Goal: Information Seeking & Learning: Learn about a topic

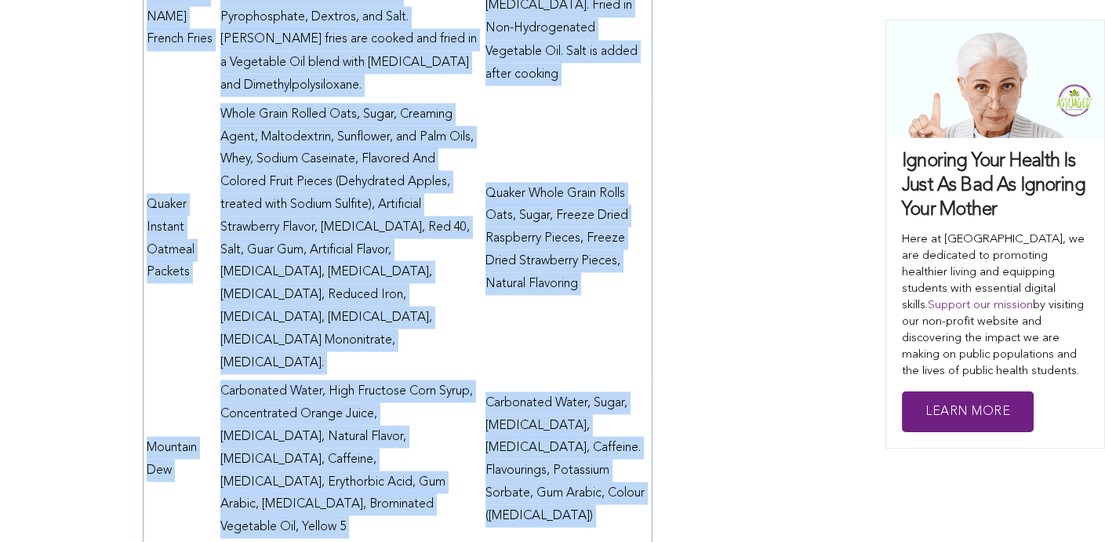
scroll to position [4925, 0]
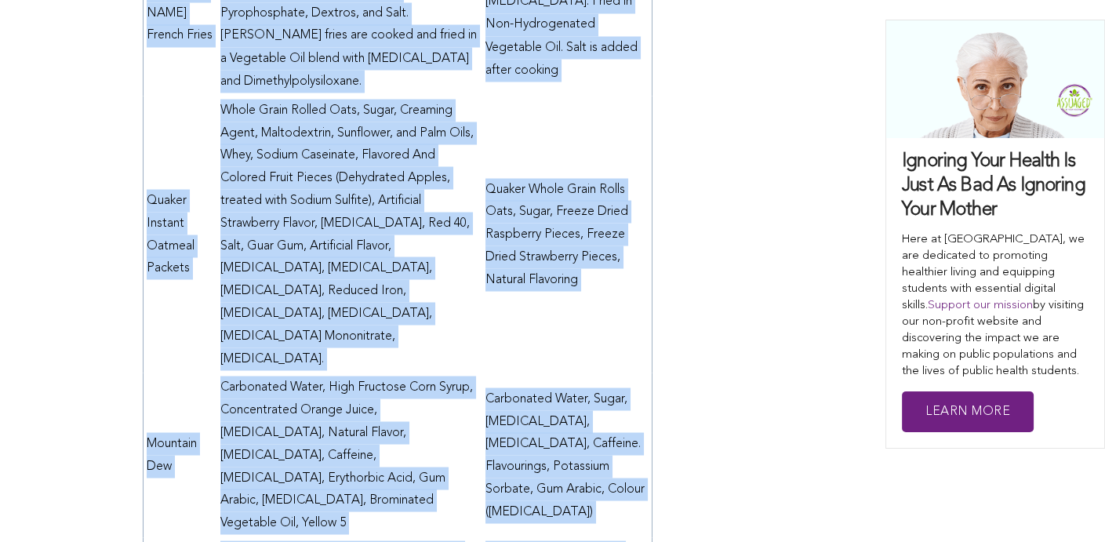
drag, startPoint x: 92, startPoint y: 96, endPoint x: 468, endPoint y: 485, distance: 541.4
click at [468, 485] on div "WHO. (2018, [DATE]). Food additives . World Health Organization. [URL][DOMAIN_N…" at bounding box center [552, 501] width 1105 height 9996
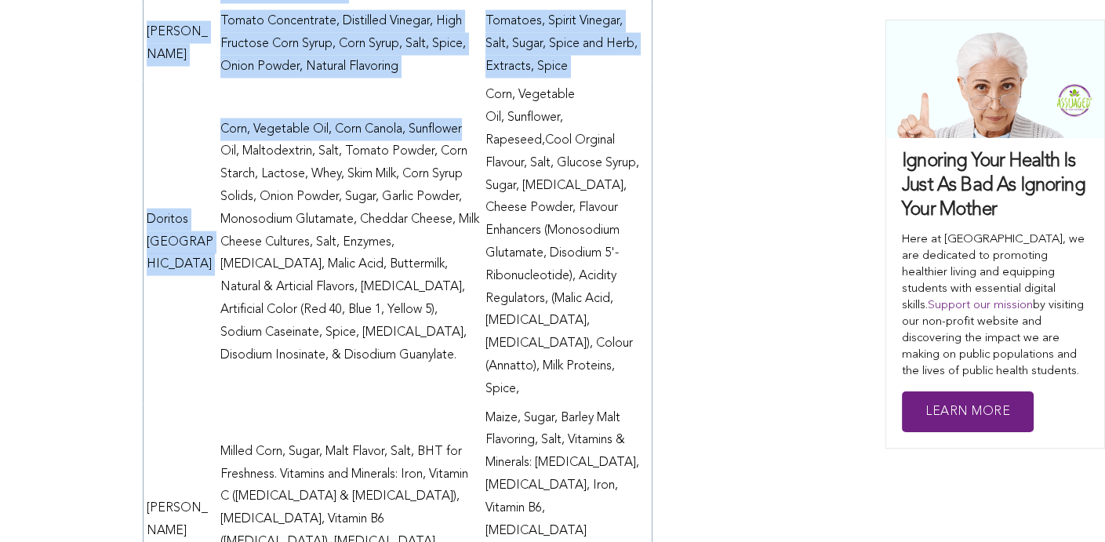
scroll to position [5459, 0]
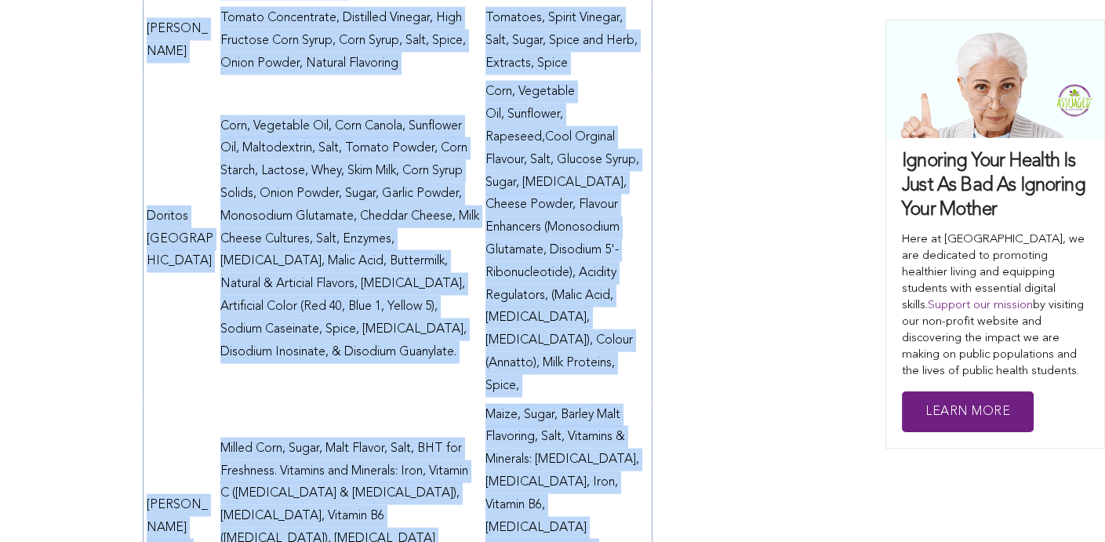
drag, startPoint x: 468, startPoint y: 485, endPoint x: 665, endPoint y: 216, distance: 333.4
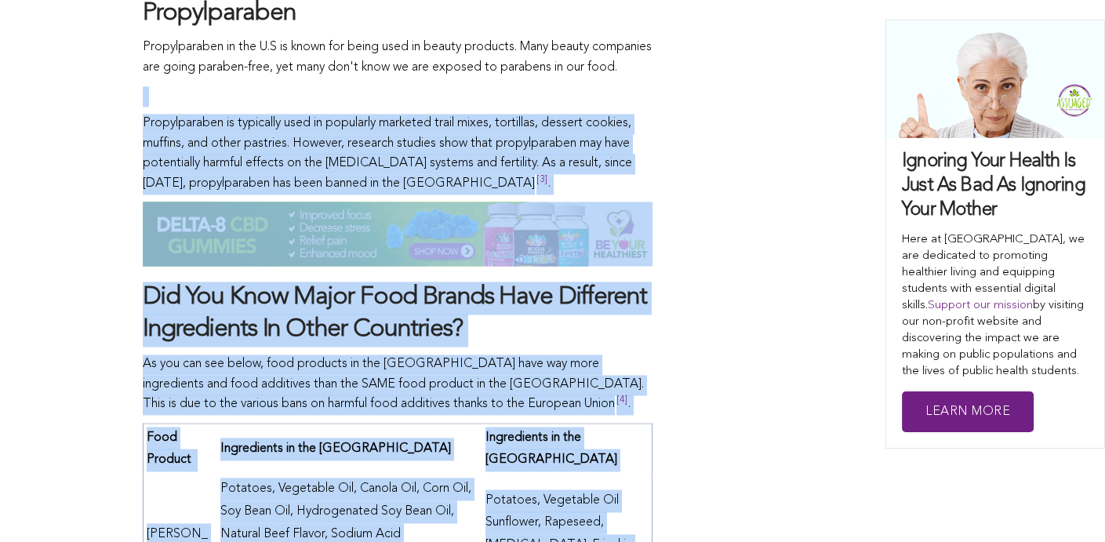
scroll to position [4355, 0]
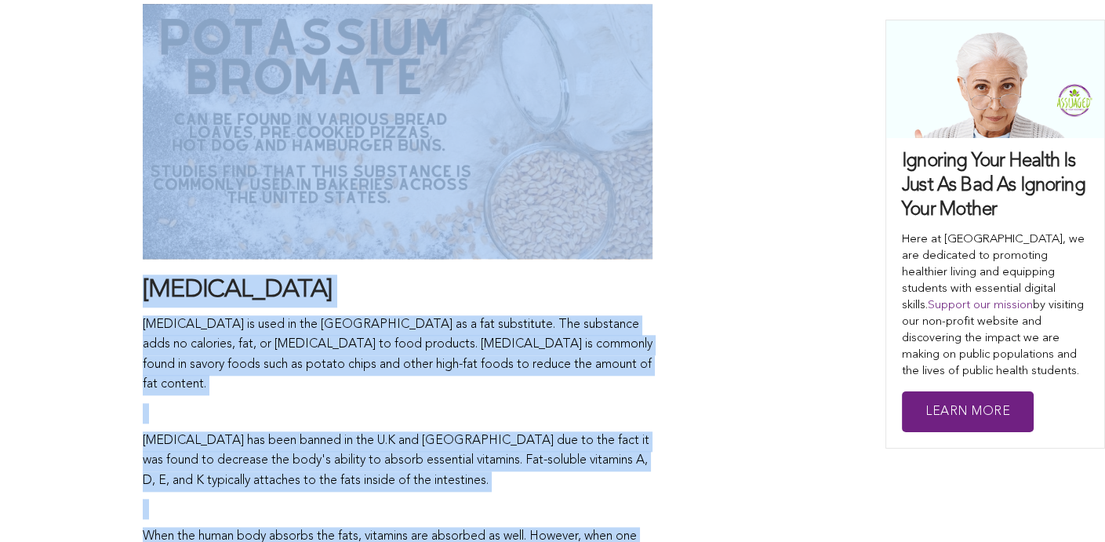
drag, startPoint x: 452, startPoint y: 353, endPoint x: 115, endPoint y: 42, distance: 459.1
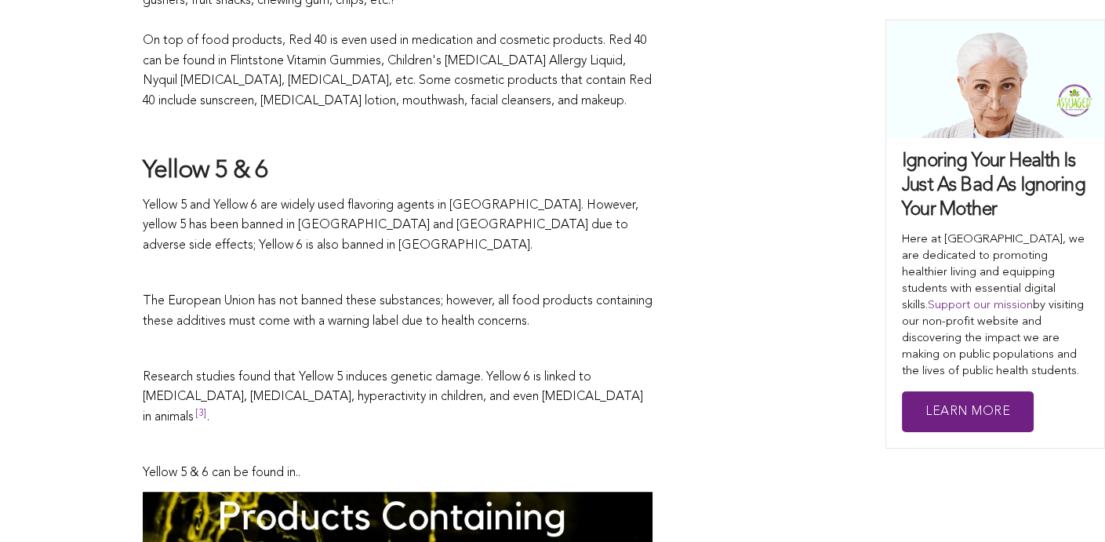
scroll to position [1876, 0]
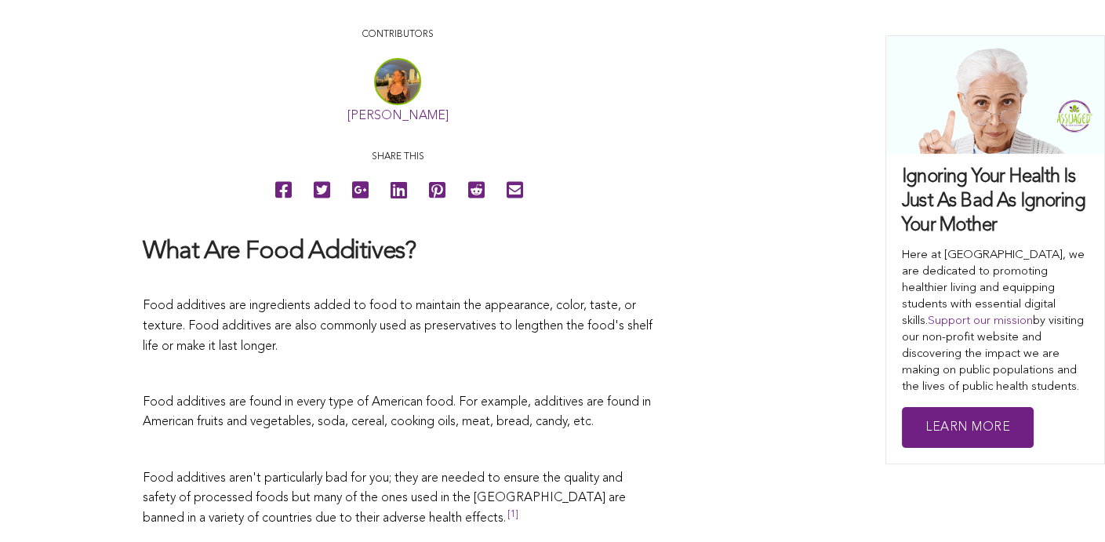
scroll to position [715, 0]
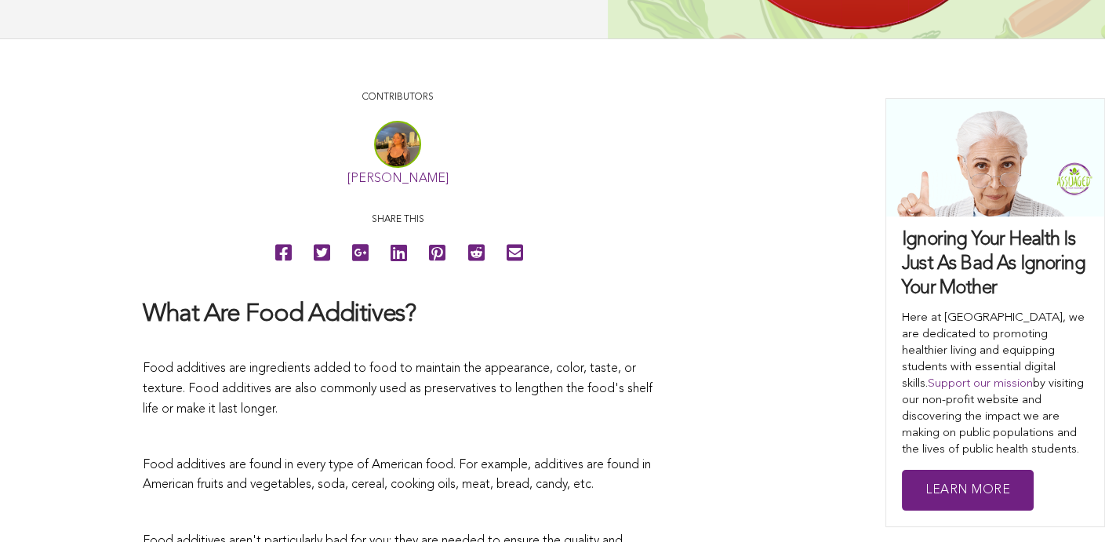
drag, startPoint x: 56, startPoint y: 238, endPoint x: 135, endPoint y: 149, distance: 119.5
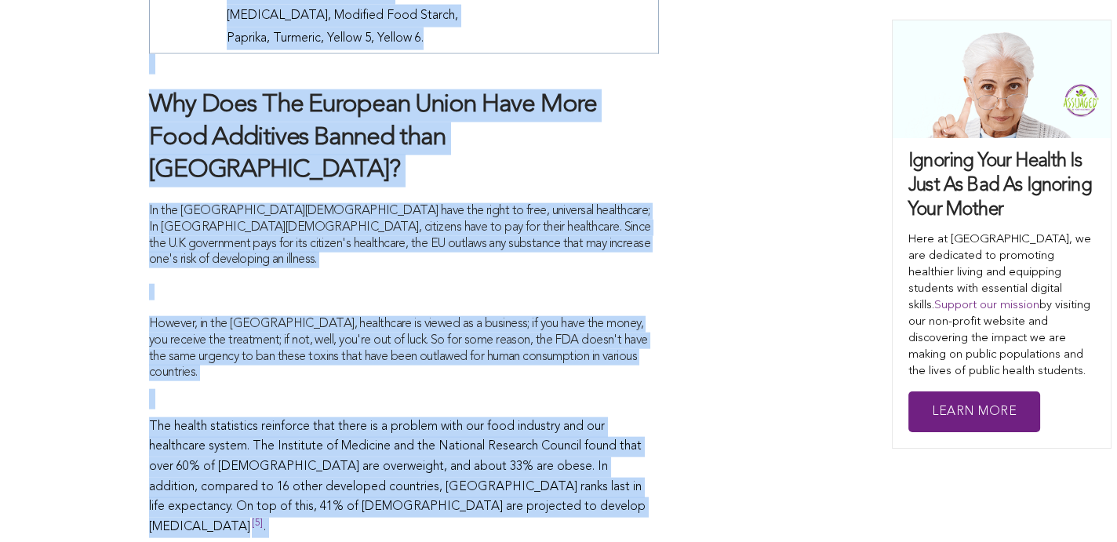
scroll to position [6363, 0]
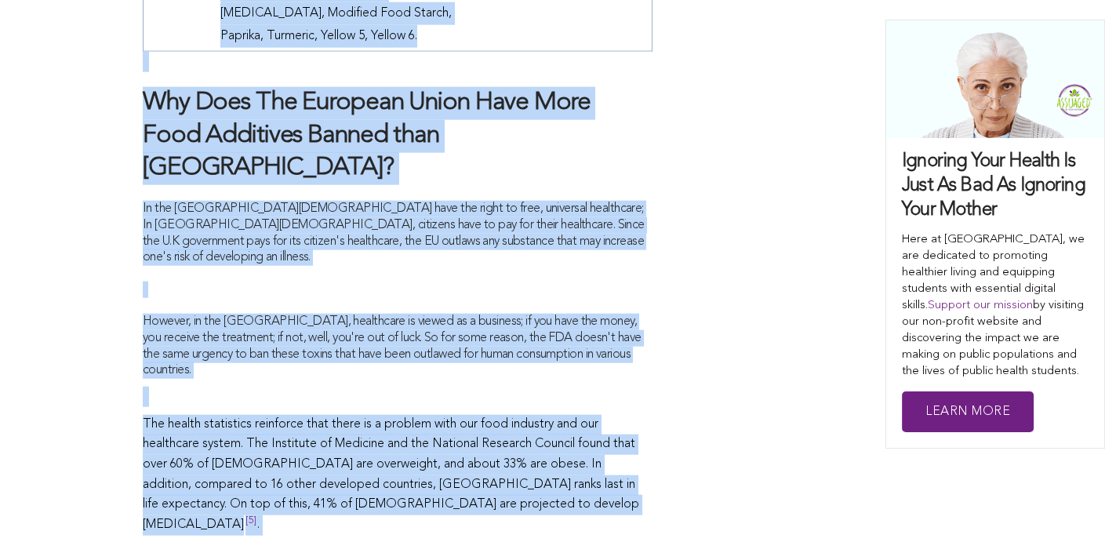
drag, startPoint x: 116, startPoint y: 290, endPoint x: 728, endPoint y: 486, distance: 642.2
copy span "Lore Ips Dolo Sitametco? Adip elitseddo eiu temporincid utlab et dolo ma aliqua…"
